Goal: Transaction & Acquisition: Download file/media

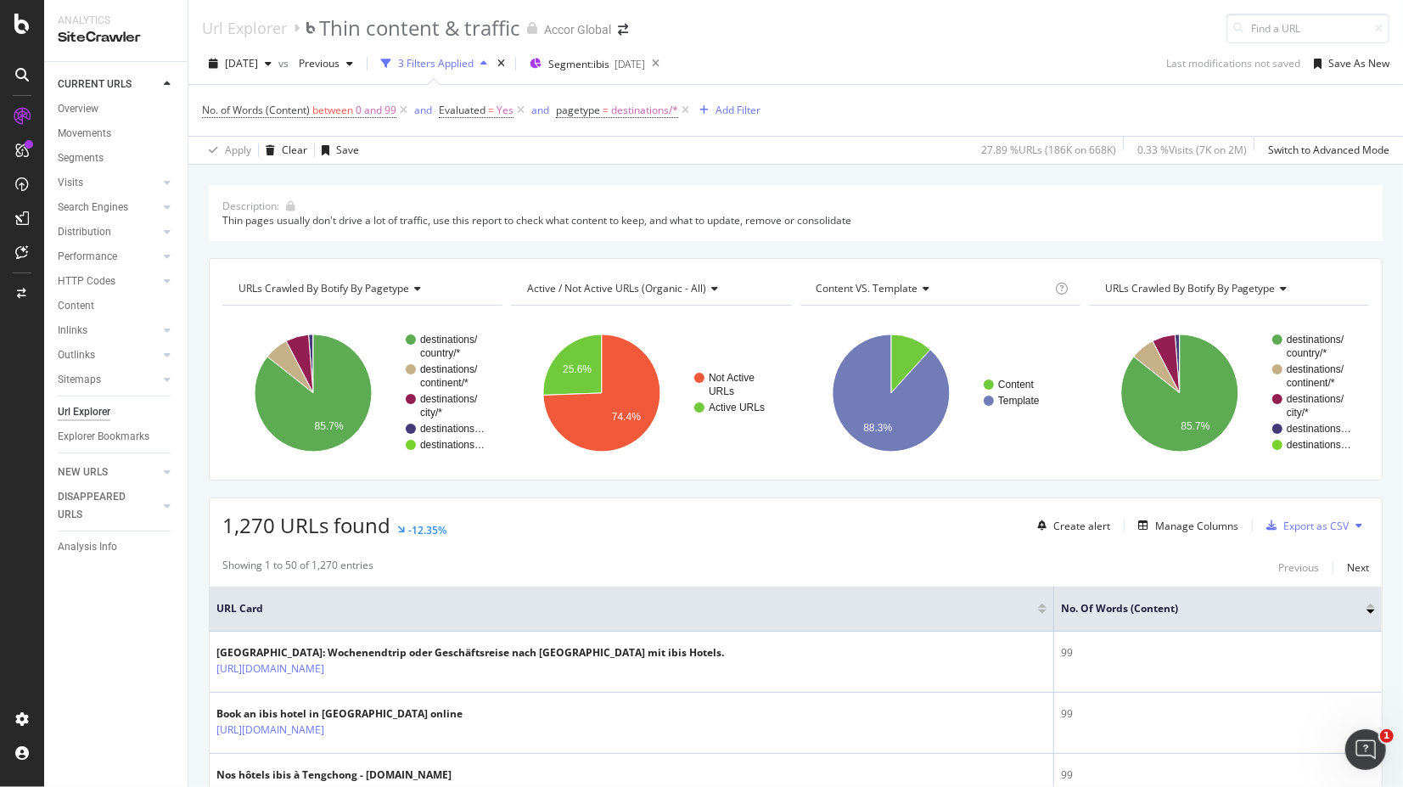
click at [1356, 522] on icon at bounding box center [1359, 525] width 7 height 10
click at [1294, 520] on div "Export as CSV" at bounding box center [1315, 526] width 65 height 14
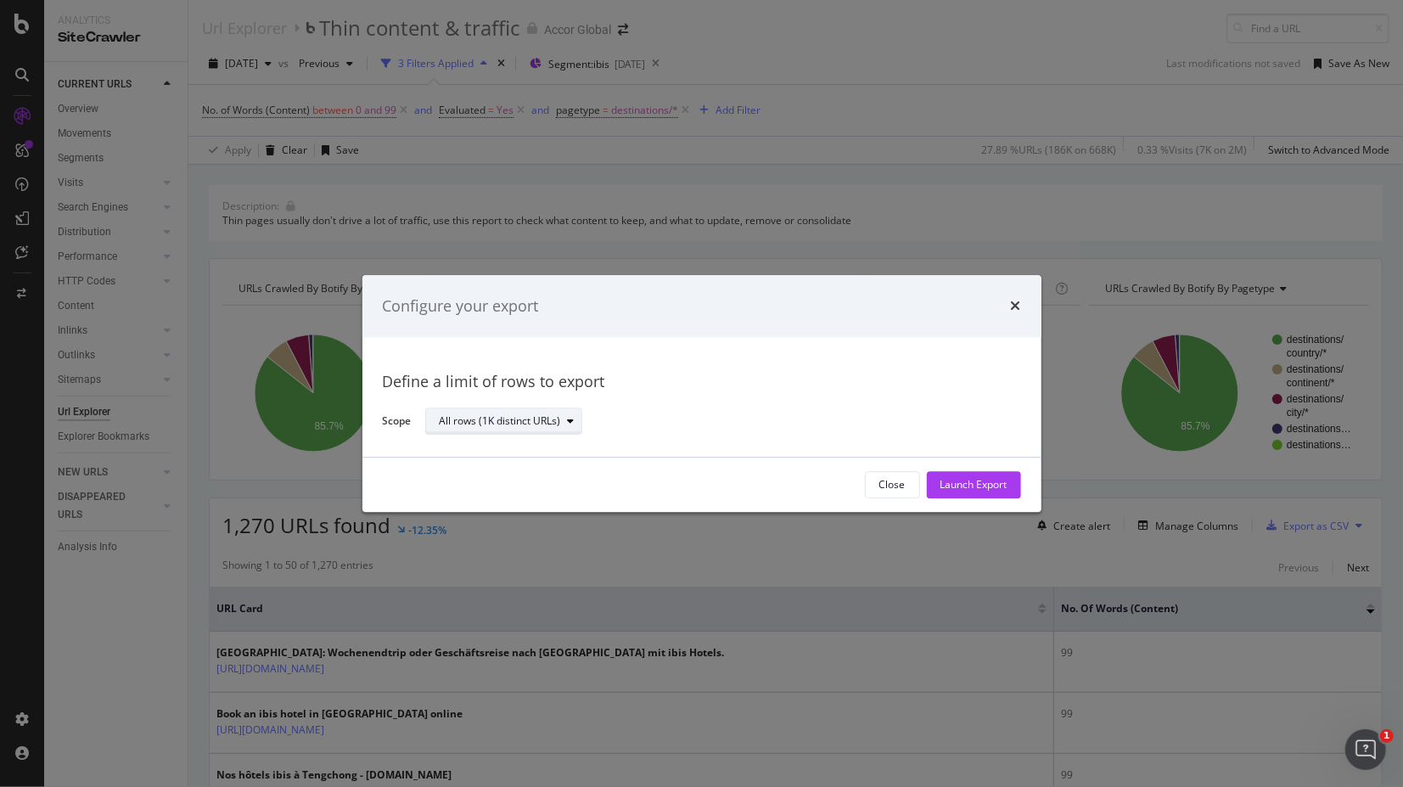
click at [564, 421] on div "modal" at bounding box center [571, 422] width 20 height 10
click at [1020, 304] on div "Configure your export" at bounding box center [701, 306] width 679 height 63
click at [1012, 304] on icon "times" at bounding box center [1016, 307] width 10 height 14
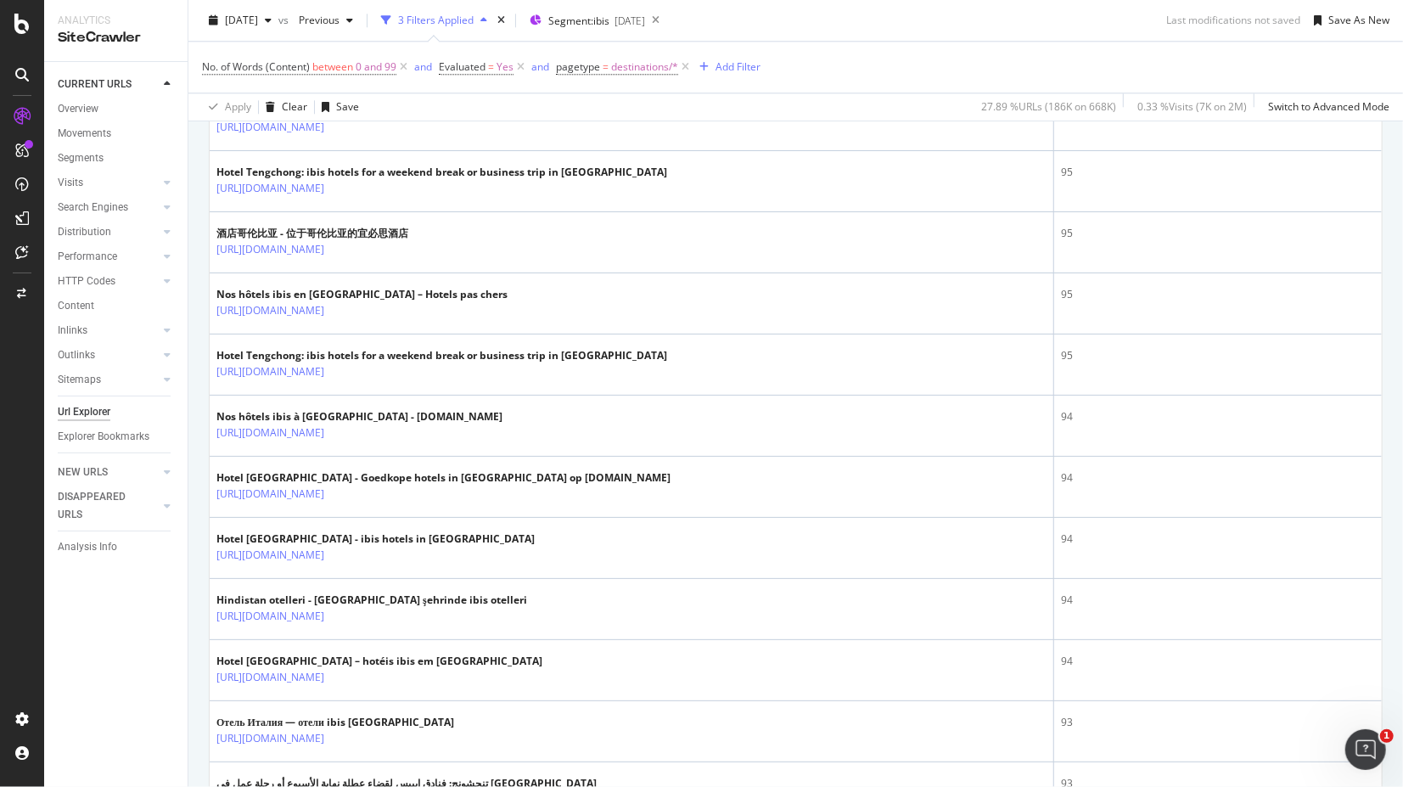
scroll to position [2991, 0]
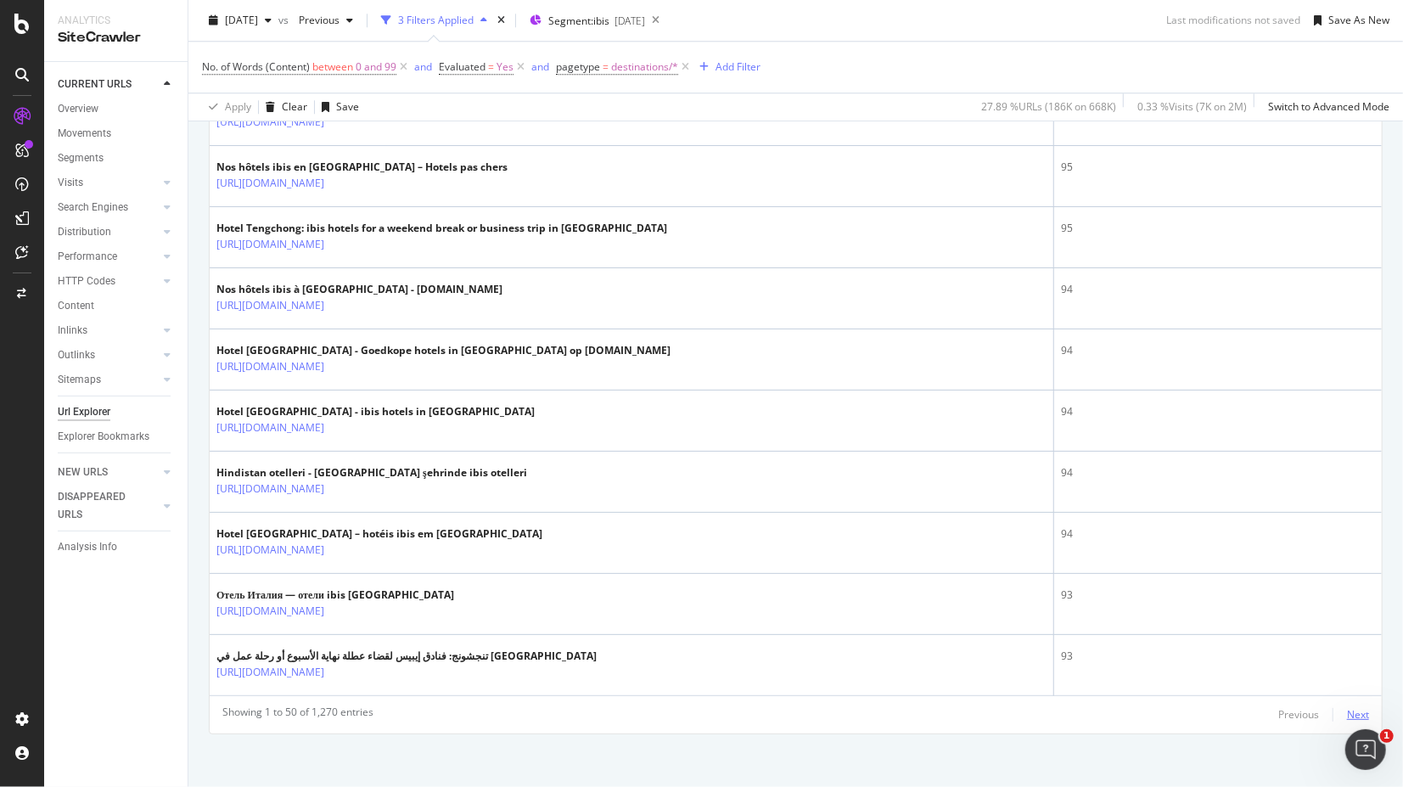
click at [1347, 707] on div "Next" at bounding box center [1358, 714] width 22 height 14
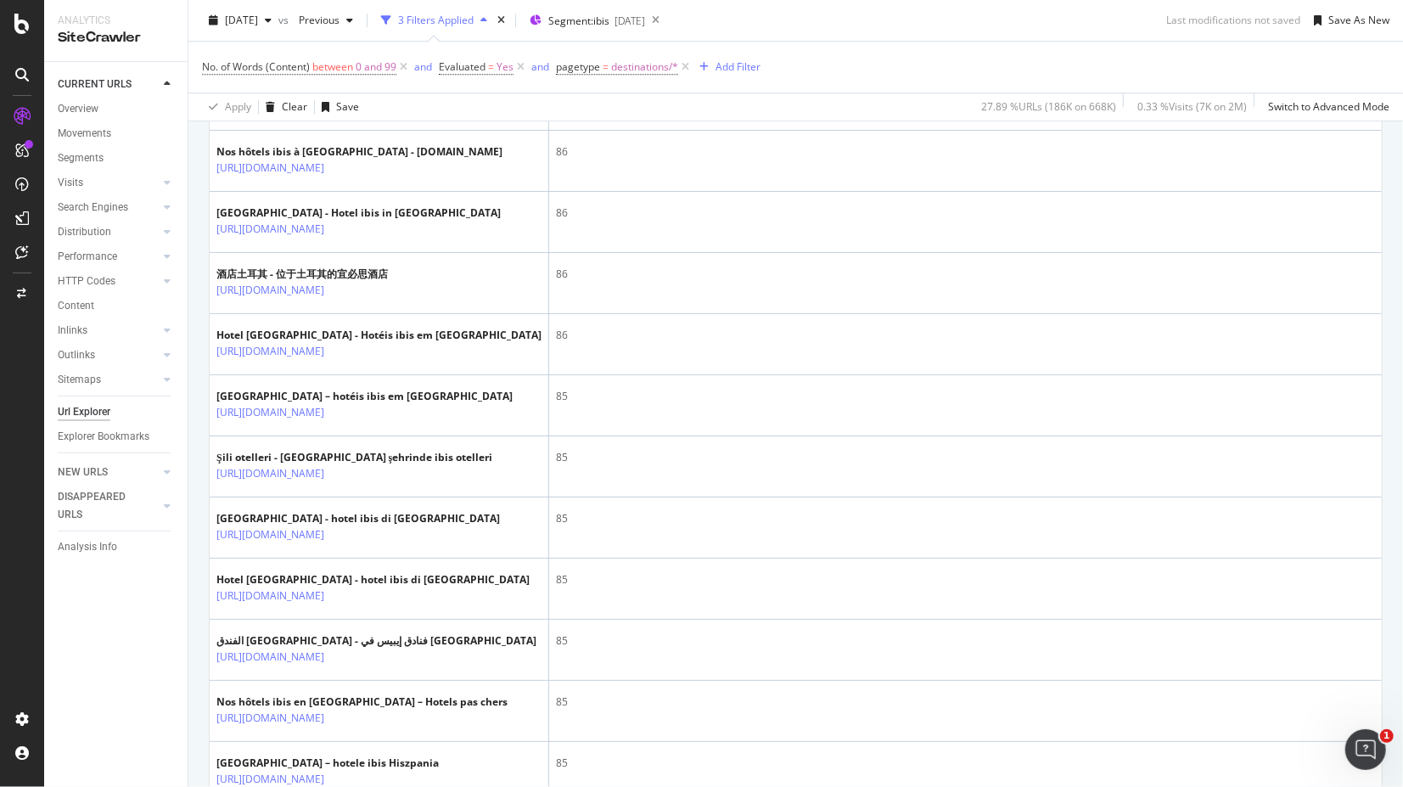
scroll to position [3890, 0]
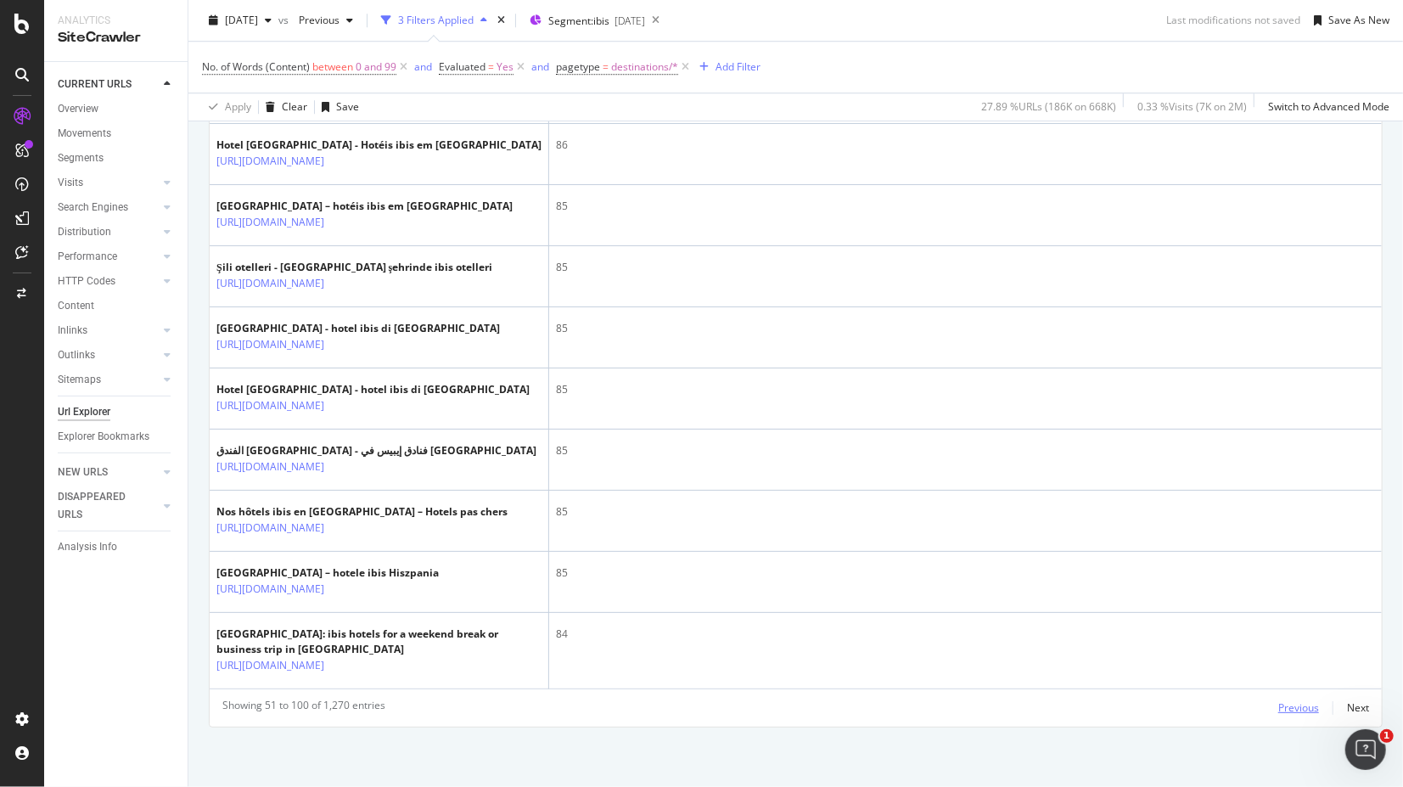
click at [1295, 704] on div "Previous" at bounding box center [1298, 707] width 41 height 14
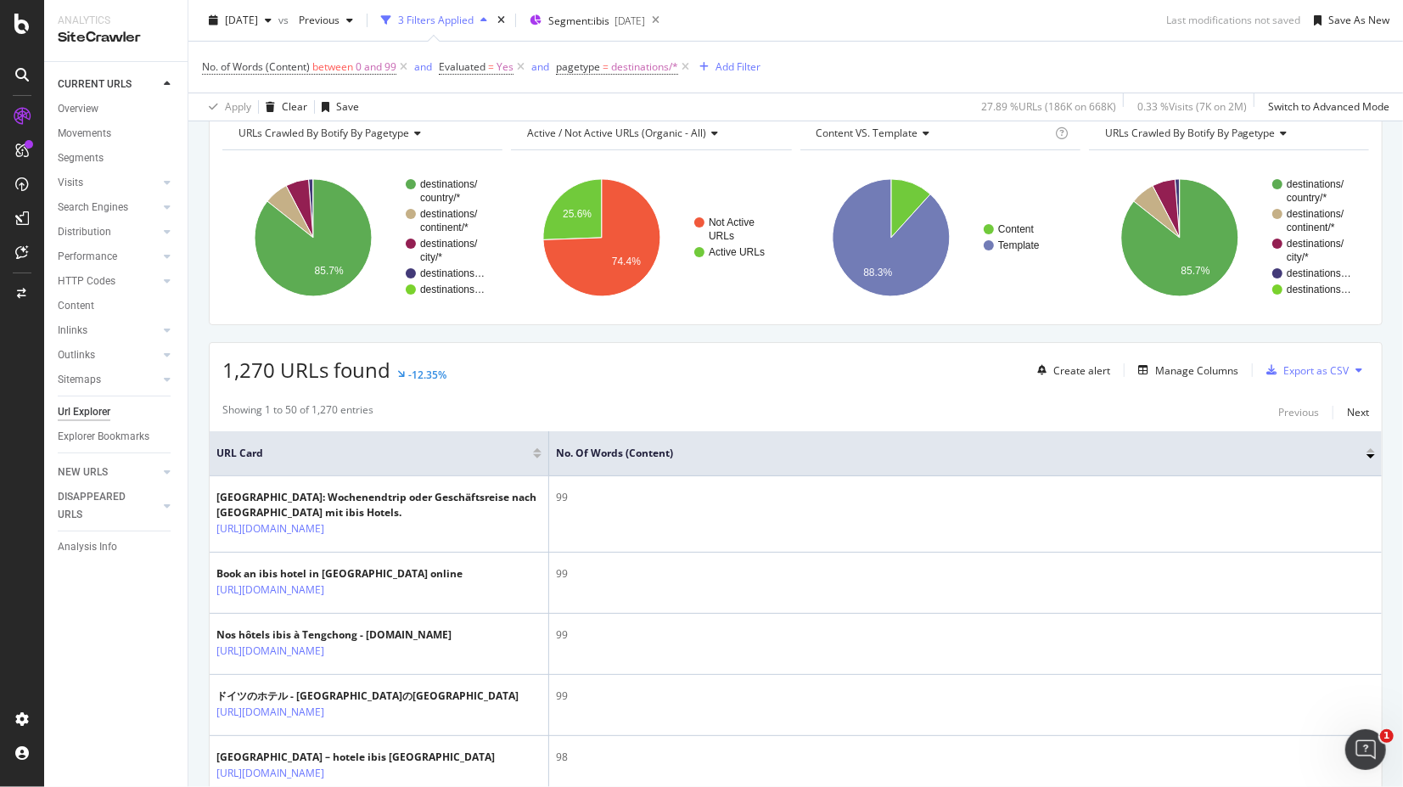
scroll to position [0, 0]
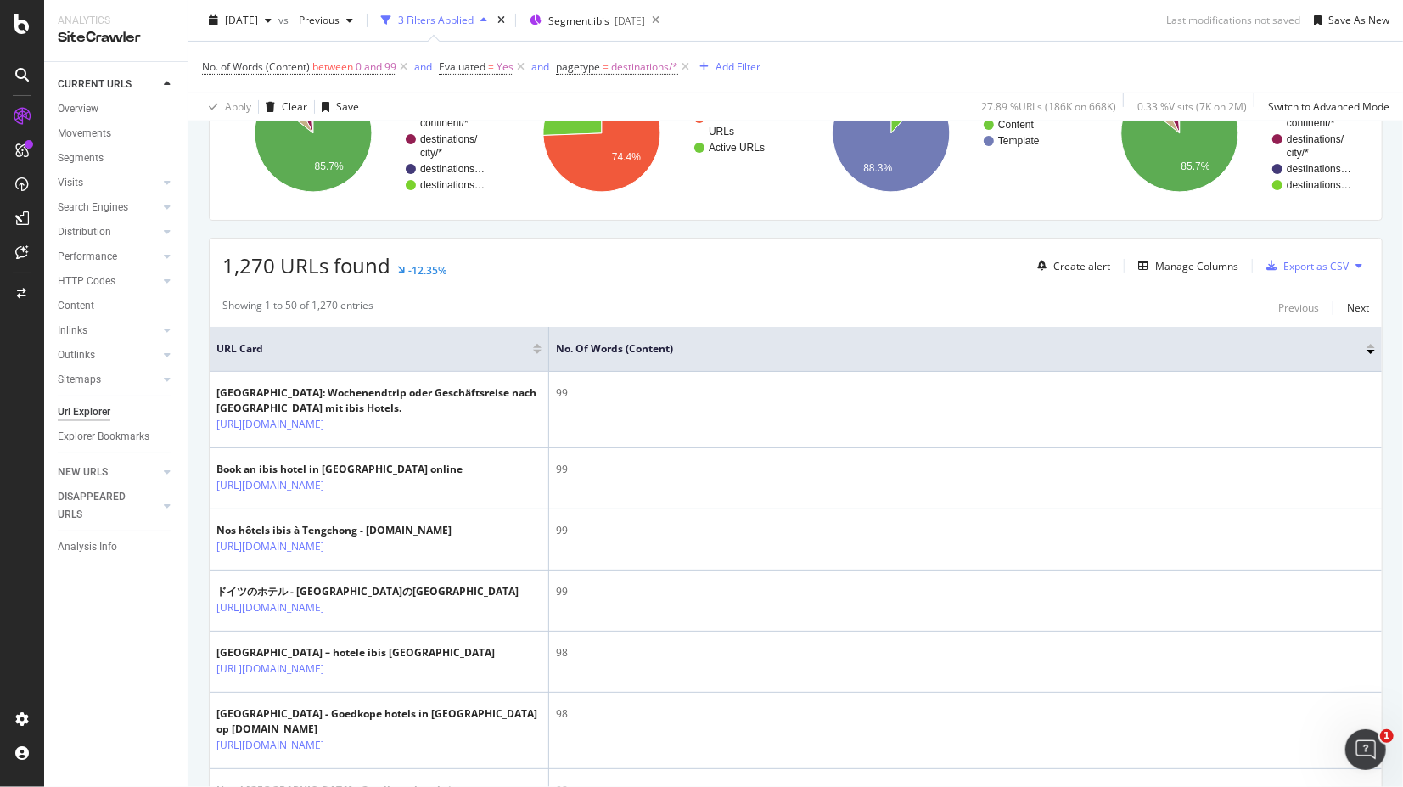
scroll to position [264, 0]
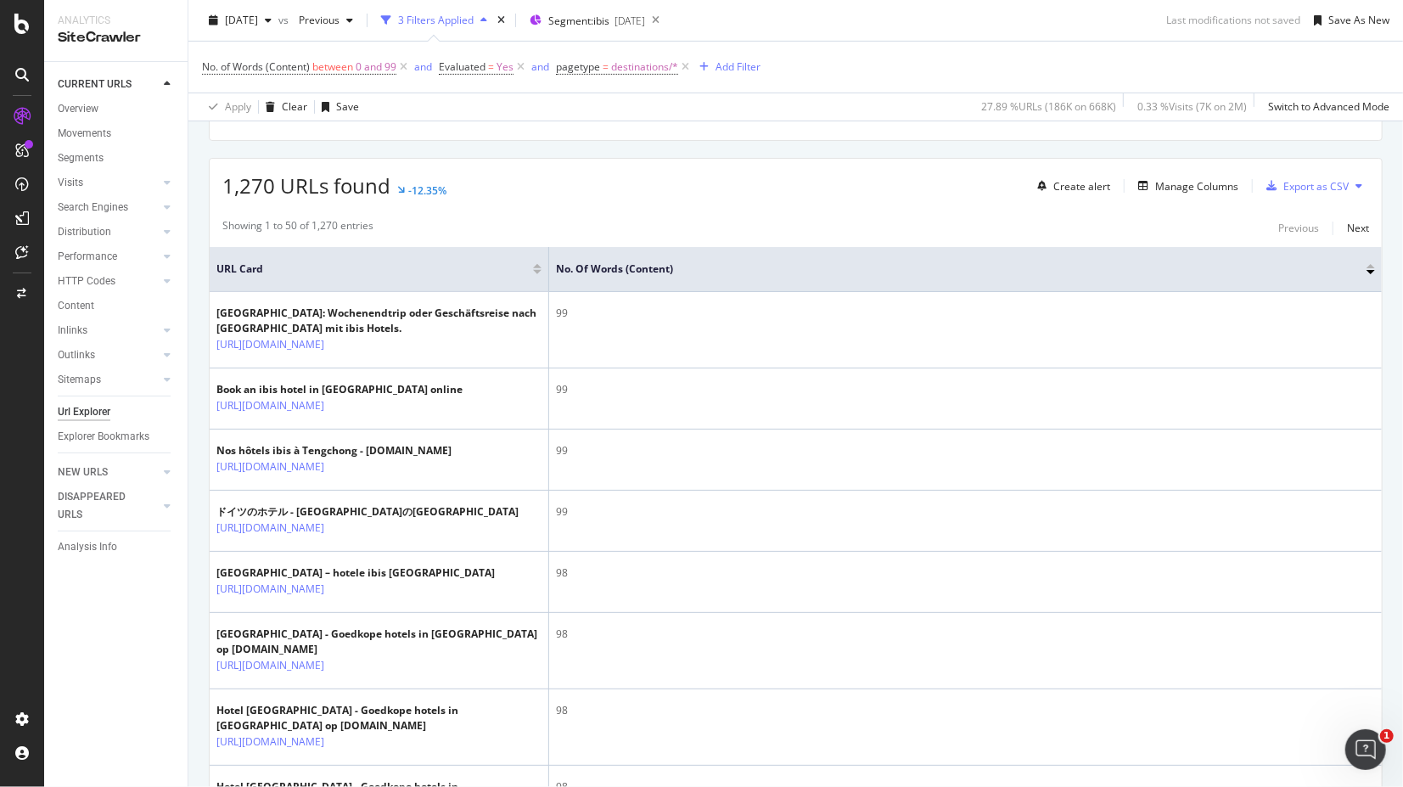
scroll to position [377, 0]
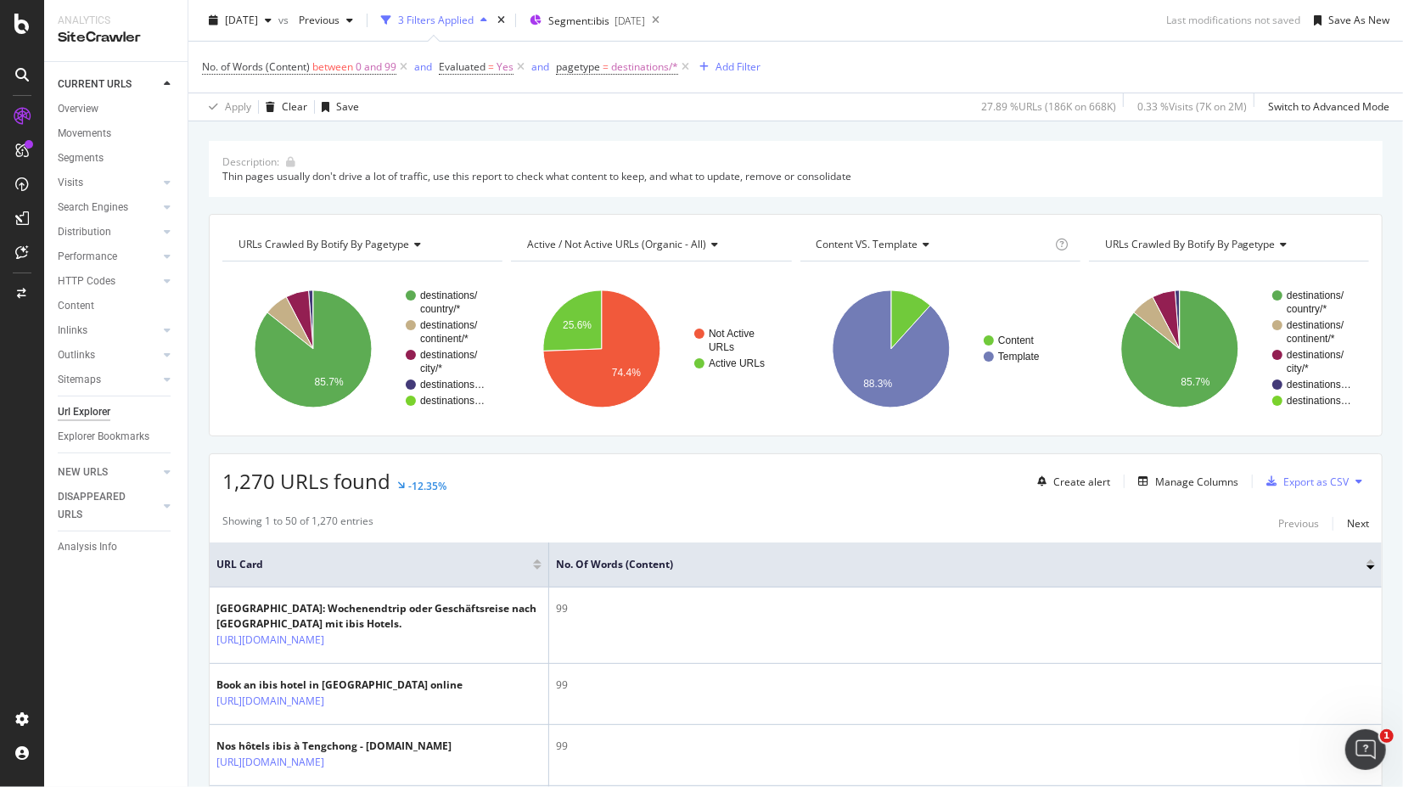
scroll to position [30, 0]
